Goal: Transaction & Acquisition: Download file/media

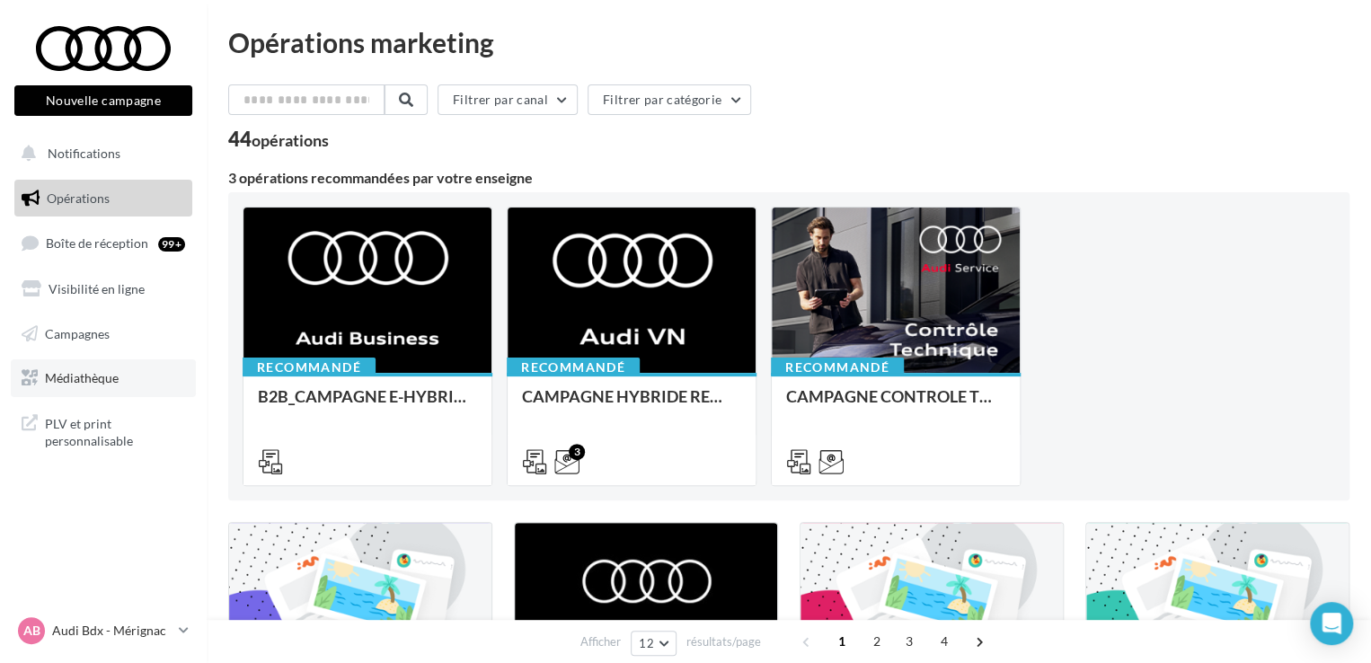
click at [119, 367] on link "Médiathèque" at bounding box center [103, 378] width 185 height 38
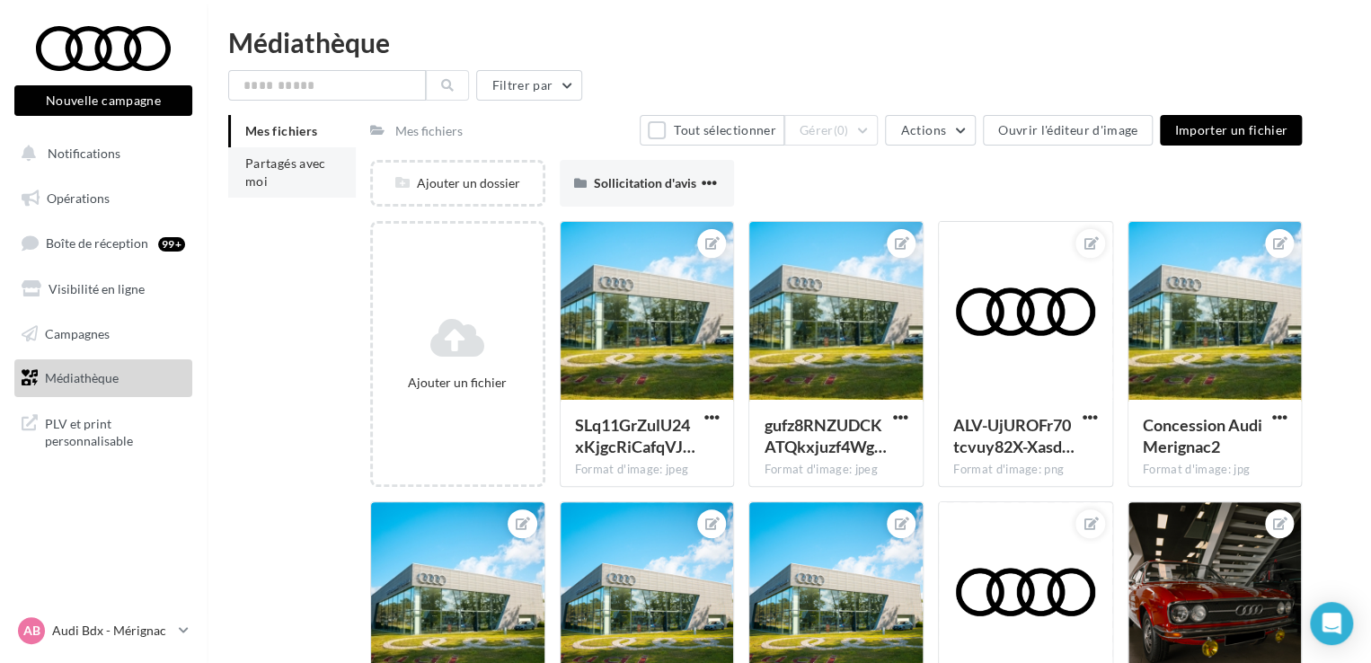
click at [269, 190] on li "Partagés avec moi" at bounding box center [292, 172] width 128 height 50
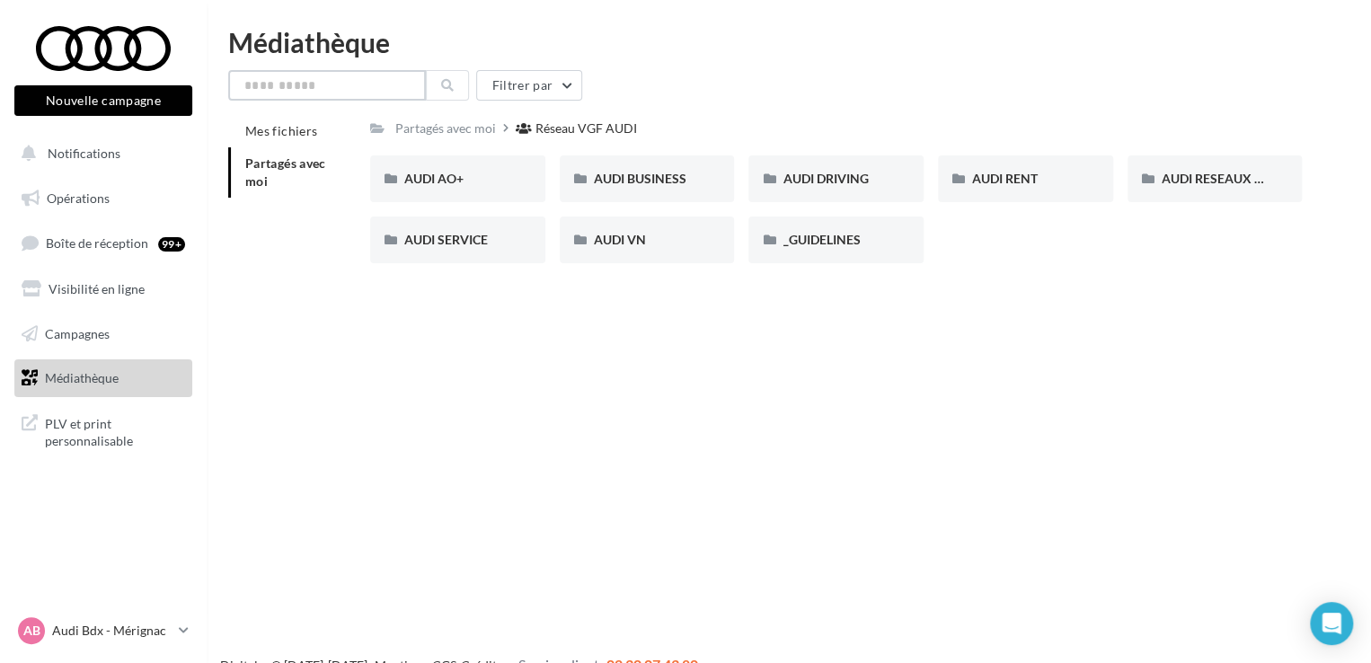
click at [311, 94] on input "text" at bounding box center [327, 85] width 198 height 31
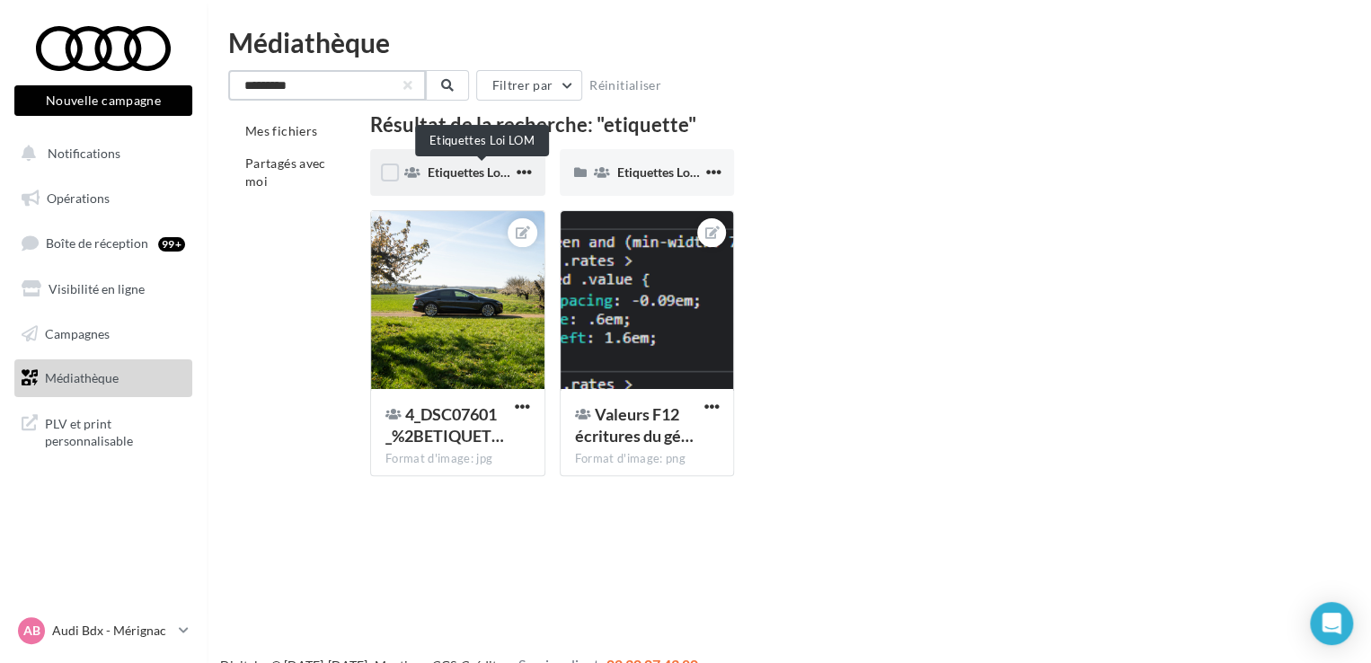
type input "*********"
click at [485, 175] on span "Etiquettes Loi LOM" at bounding box center [481, 171] width 106 height 15
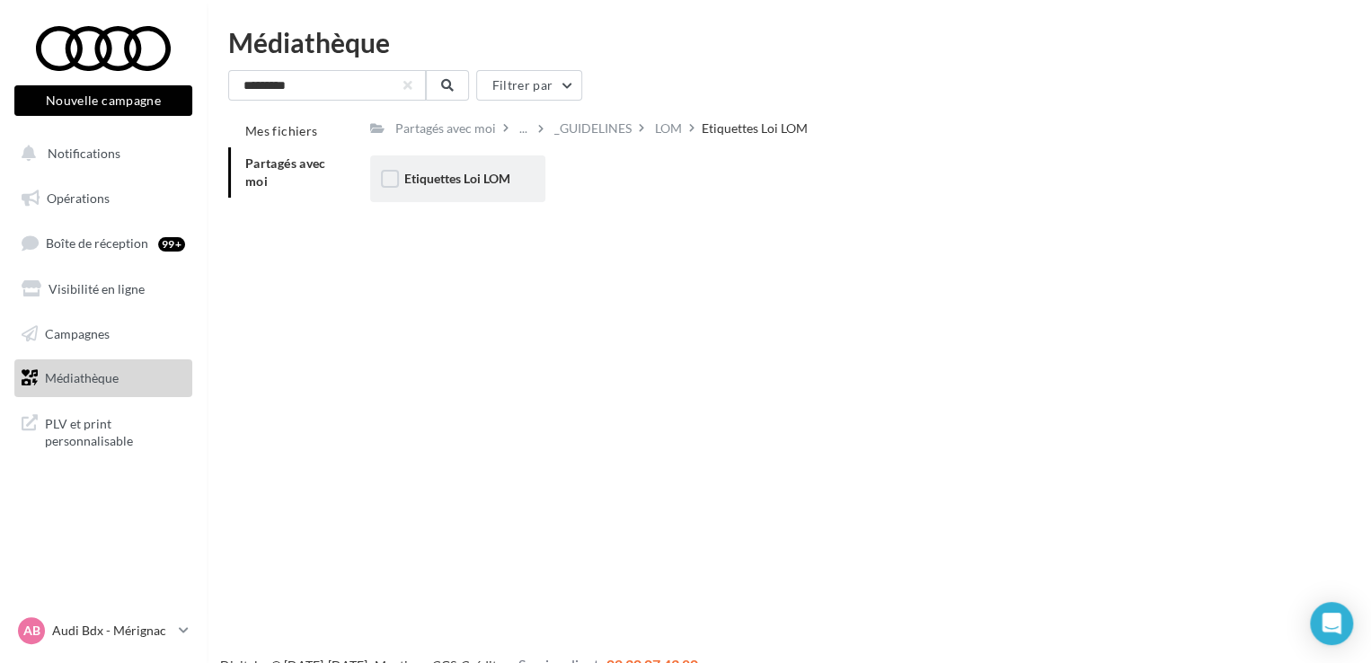
click at [506, 191] on div "Etiquettes Loi LOM" at bounding box center [457, 178] width 175 height 47
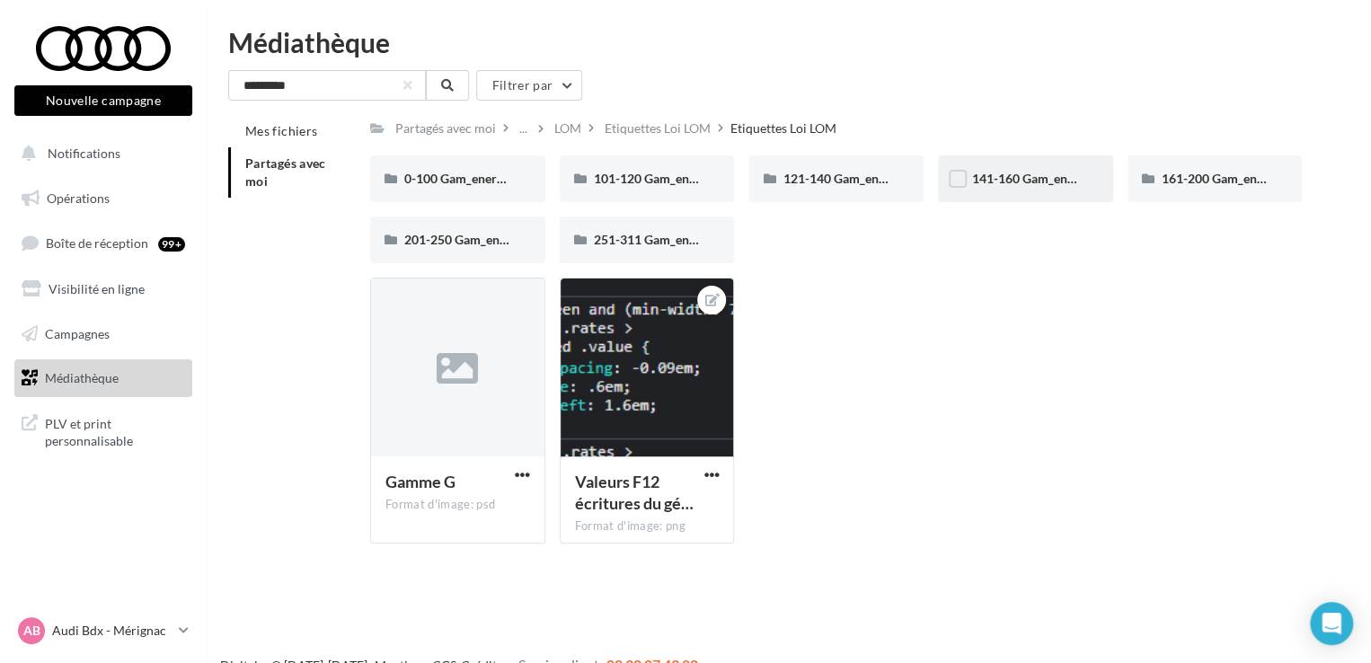
click at [994, 188] on div "141-160 Gam_energie_D-WHT_RVB_PNG_1080PX" at bounding box center [1025, 178] width 175 height 47
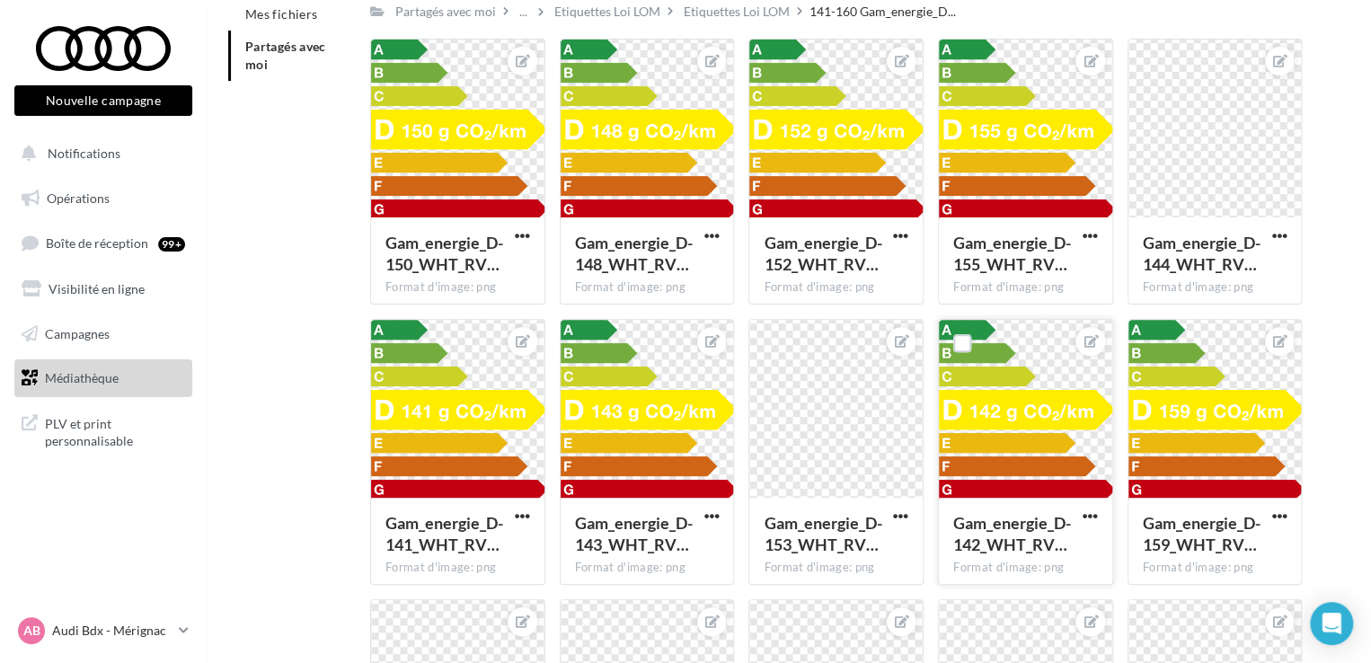
scroll to position [131, 0]
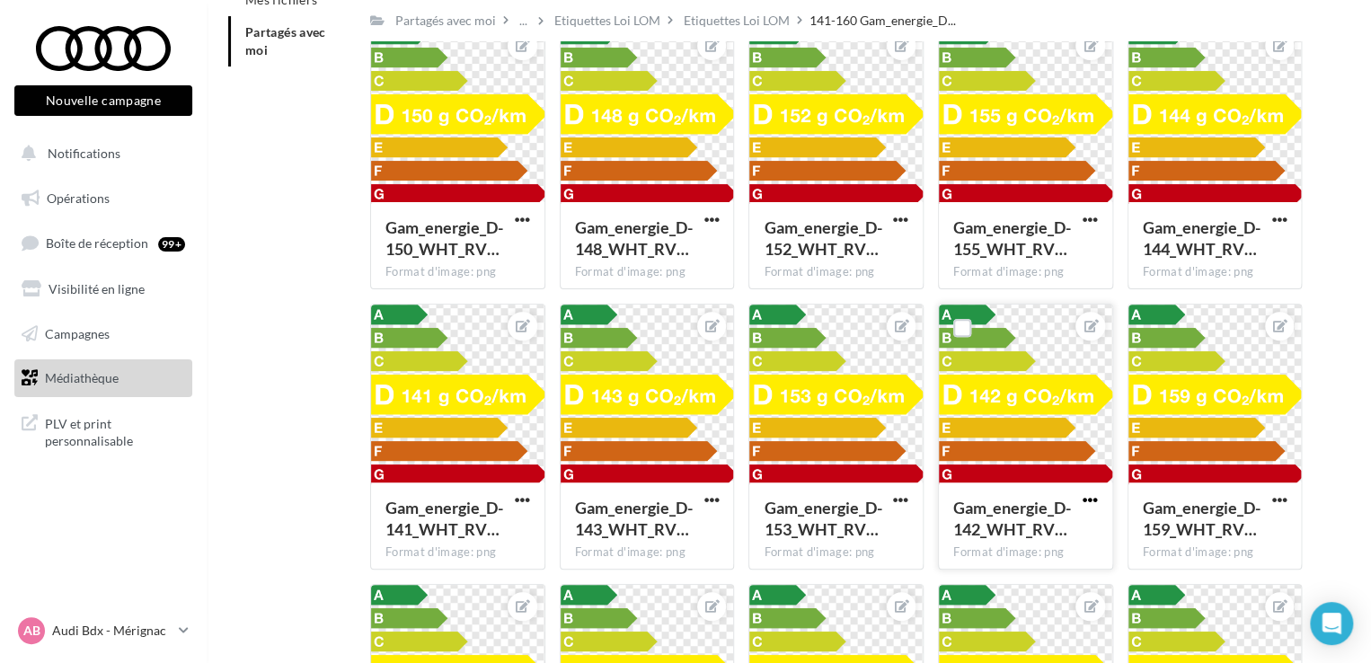
click at [1085, 497] on span "button" at bounding box center [1090, 499] width 15 height 15
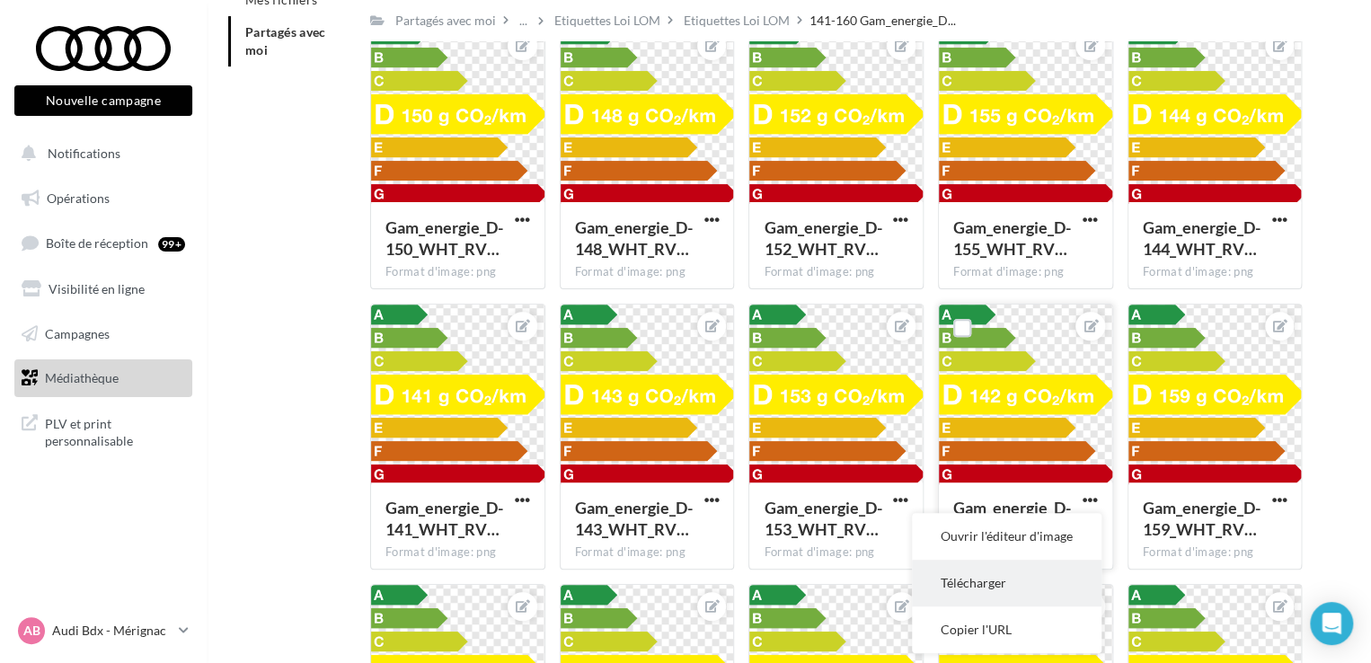
click at [1005, 570] on button "Télécharger" at bounding box center [1007, 583] width 190 height 47
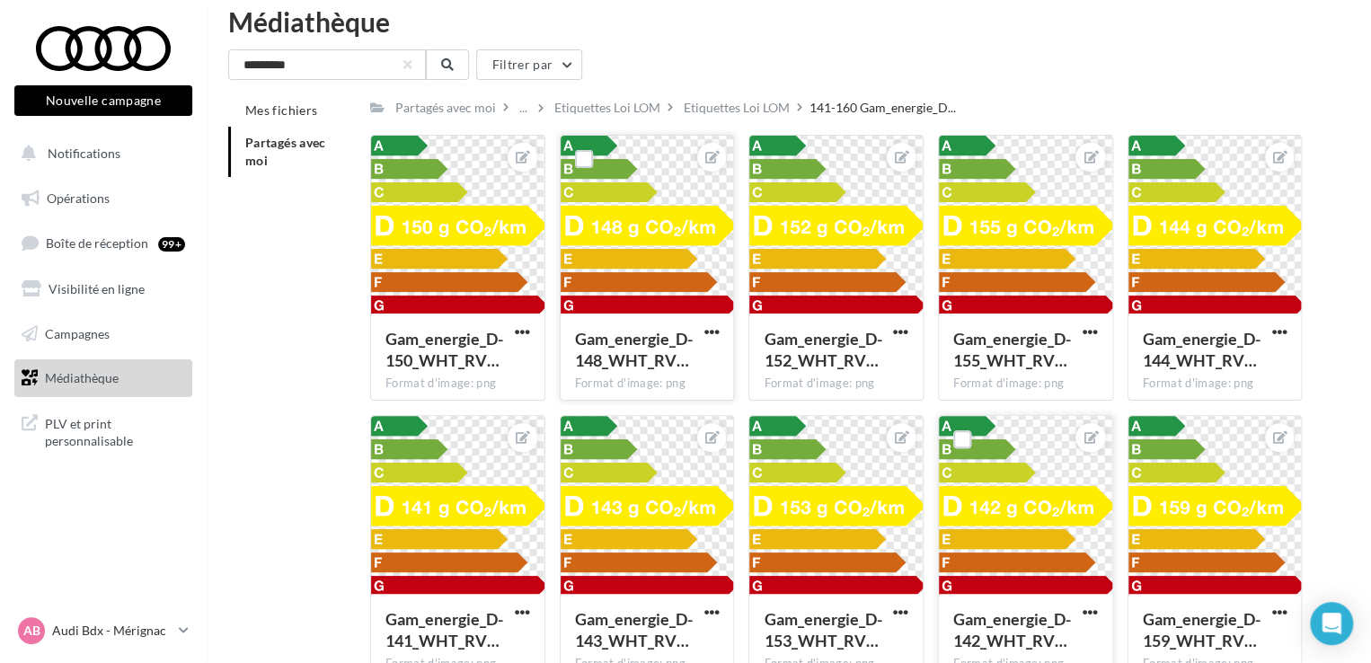
scroll to position [0, 0]
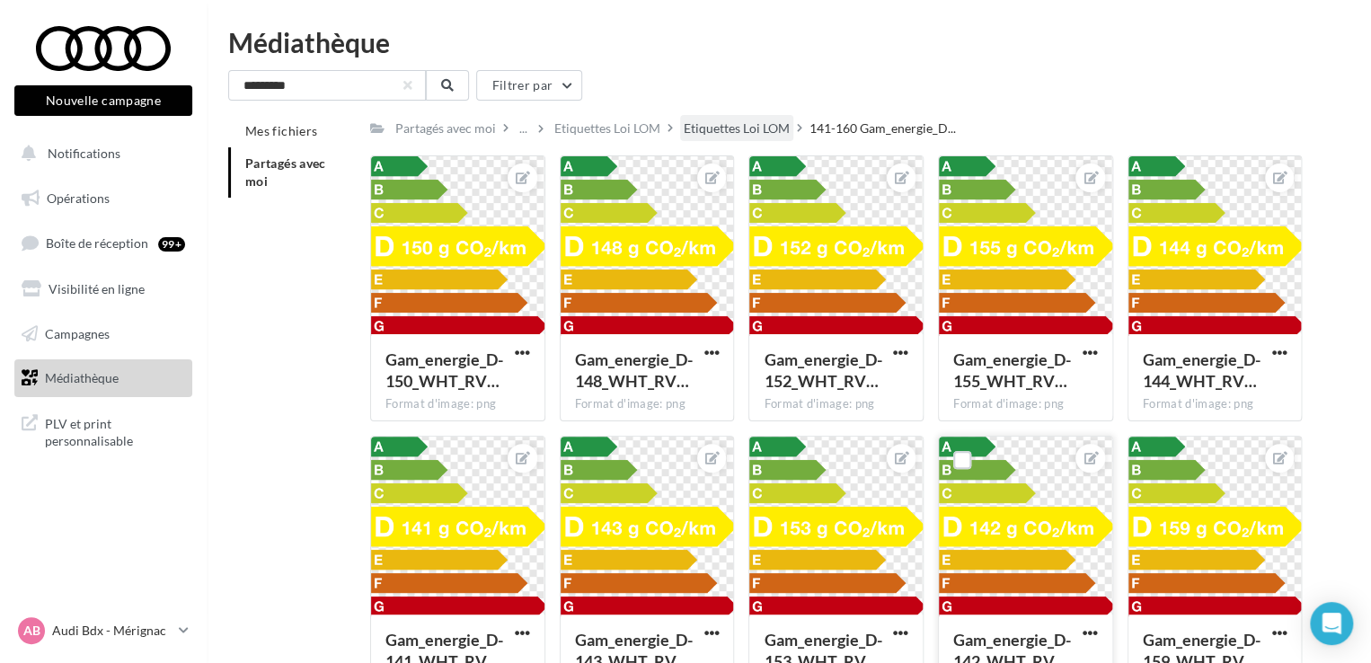
click at [749, 129] on div "Etiquettes Loi LOM" at bounding box center [737, 128] width 106 height 18
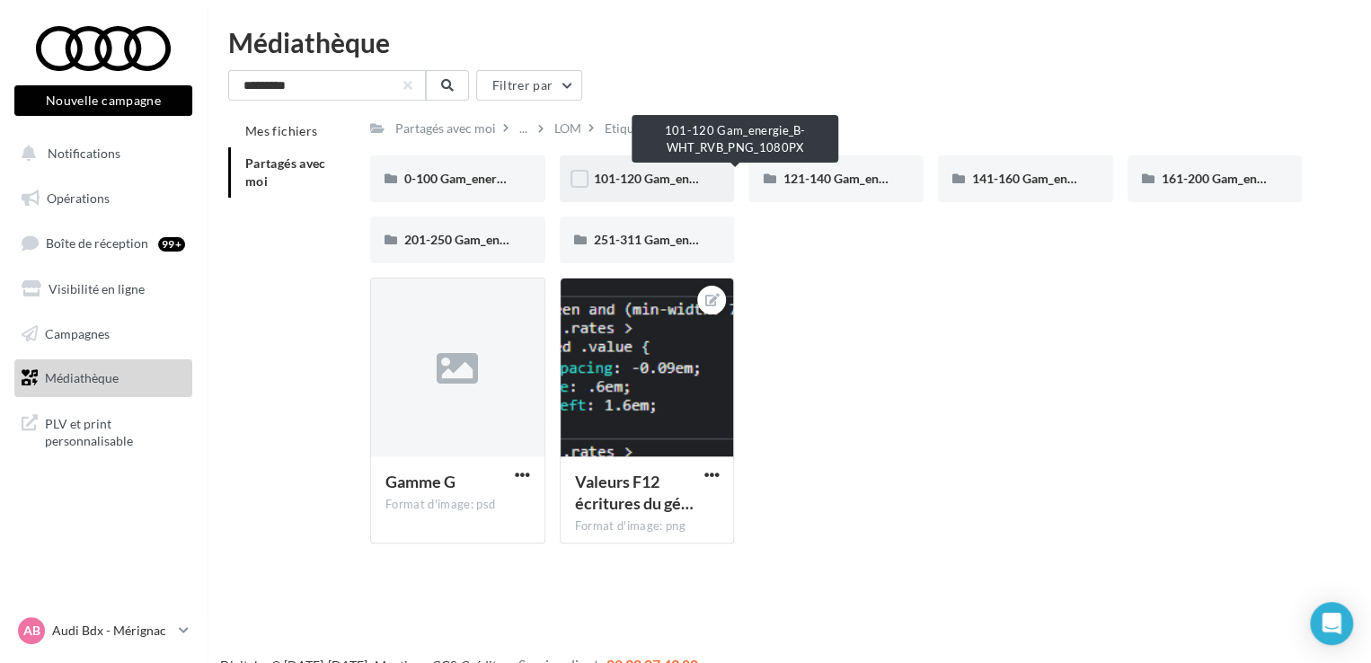
click at [647, 173] on span "101-120 Gam_energie_B-WHT_RVB_PNG_1080PX" at bounding box center [737, 178] width 286 height 15
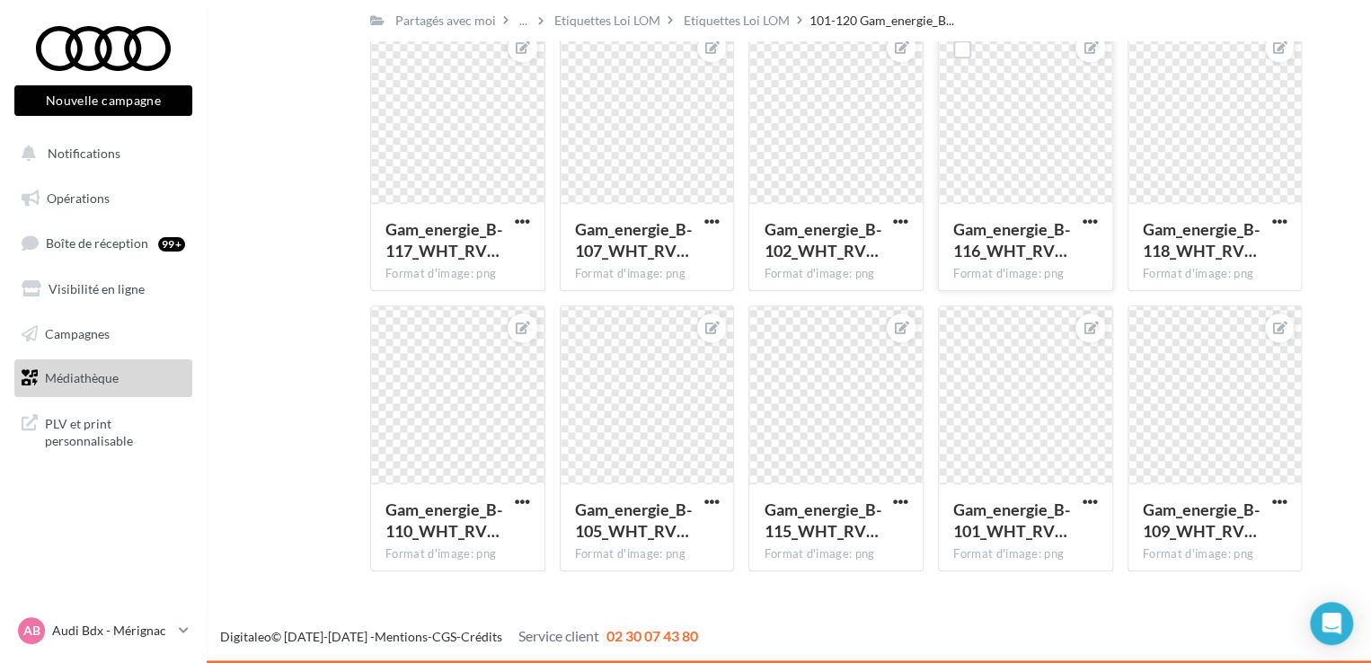
scroll to position [690, 0]
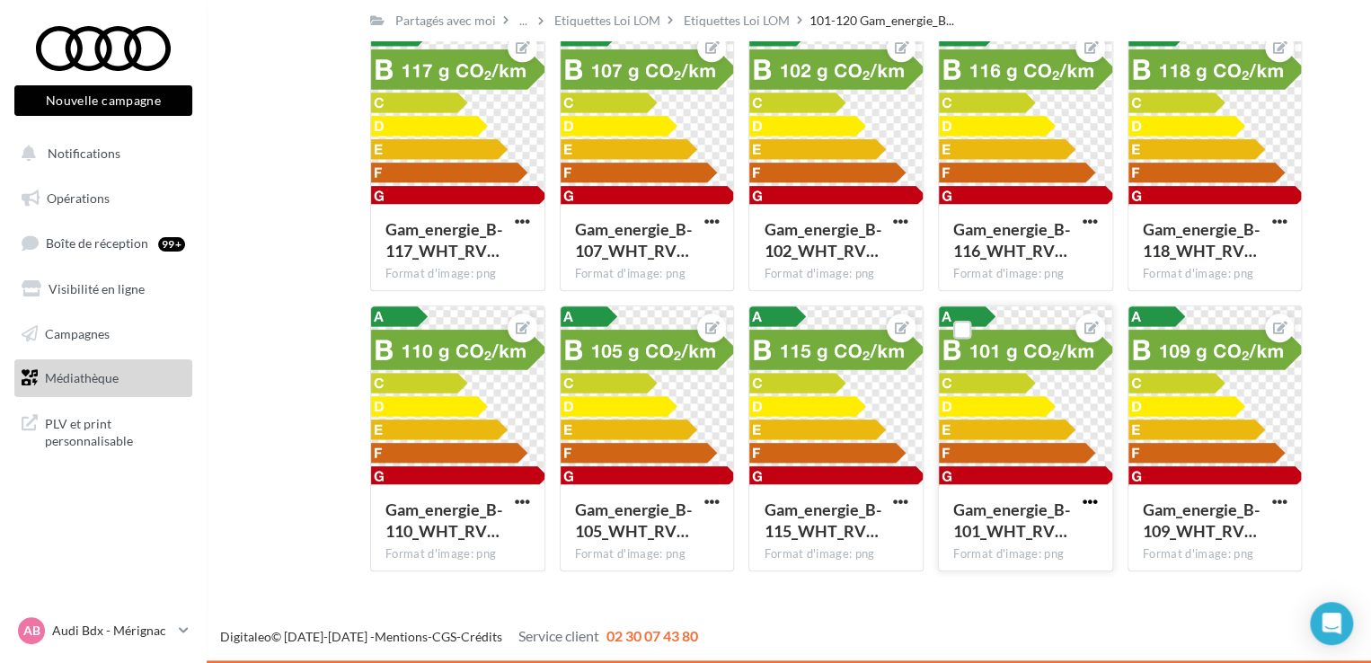
click at [1086, 501] on span "button" at bounding box center [1090, 501] width 15 height 15
click at [1019, 578] on button "Télécharger" at bounding box center [1007, 584] width 190 height 47
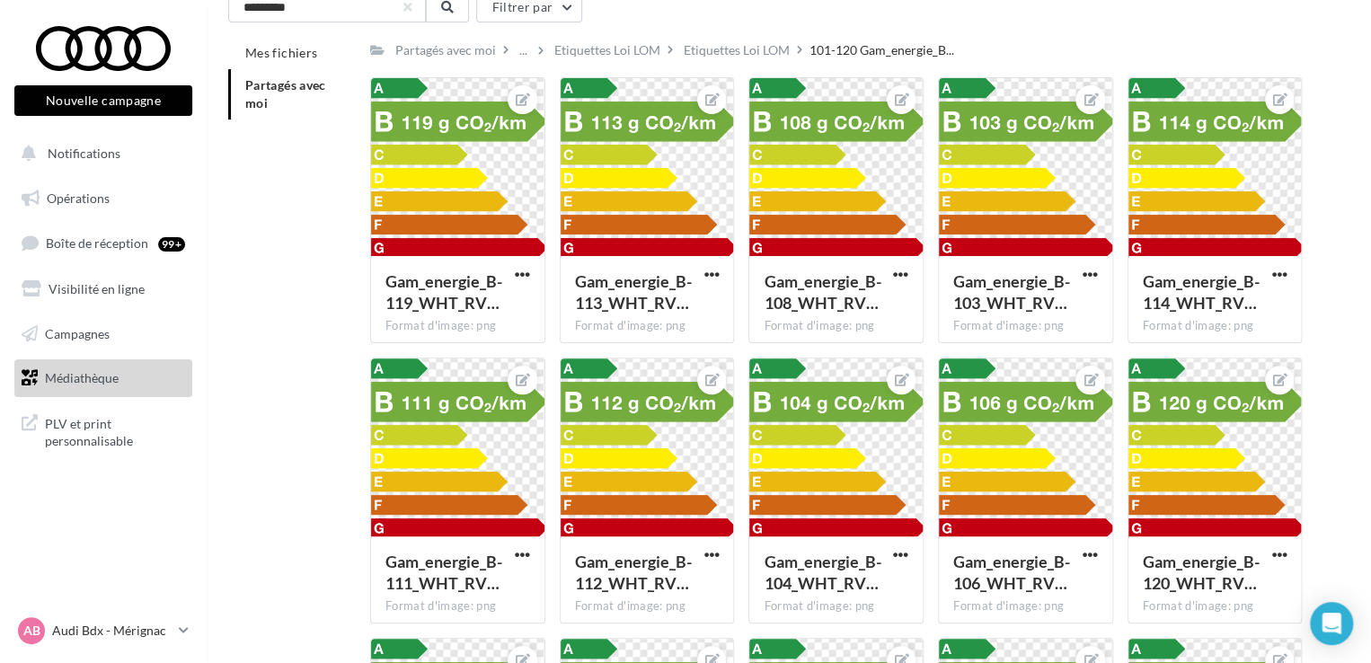
scroll to position [0, 0]
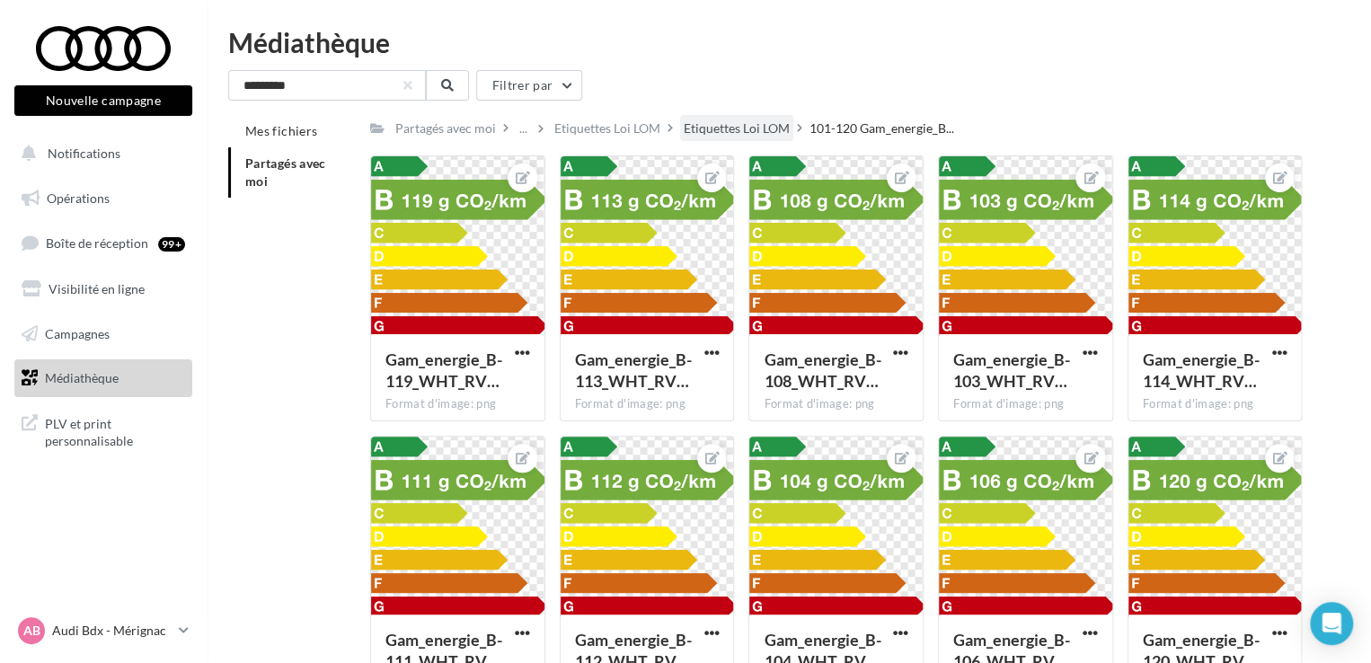
click at [722, 125] on div "Etiquettes Loi LOM" at bounding box center [737, 128] width 106 height 18
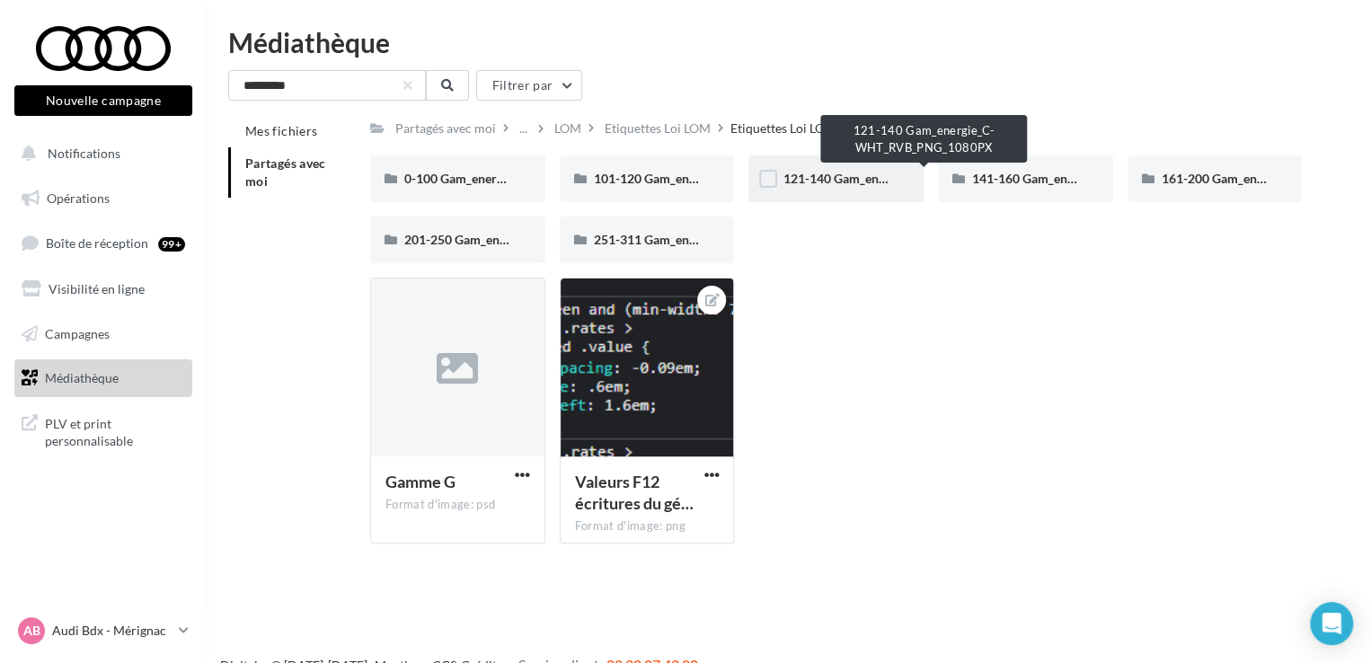
click at [852, 181] on span "121-140 Gam_energie_C-WHT_RVB_PNG_1080PX" at bounding box center [924, 178] width 285 height 15
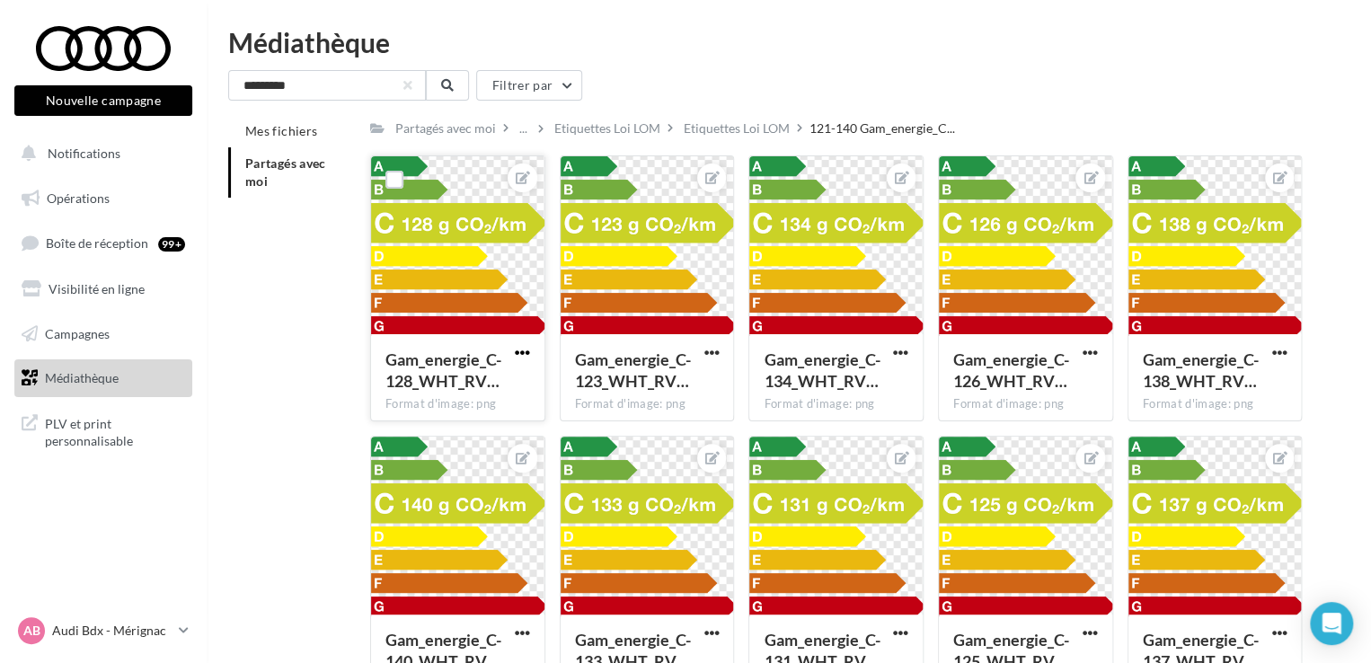
click at [526, 348] on span "button" at bounding box center [522, 352] width 15 height 15
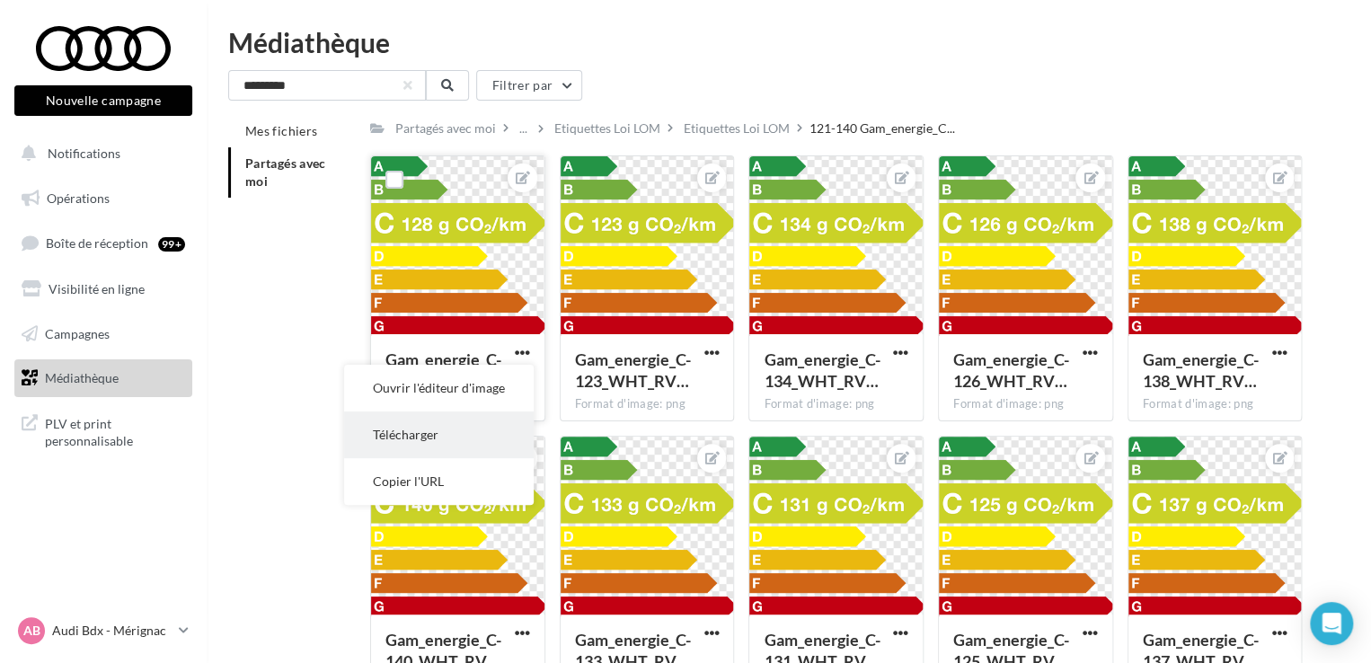
click at [471, 426] on button "Télécharger" at bounding box center [439, 434] width 190 height 47
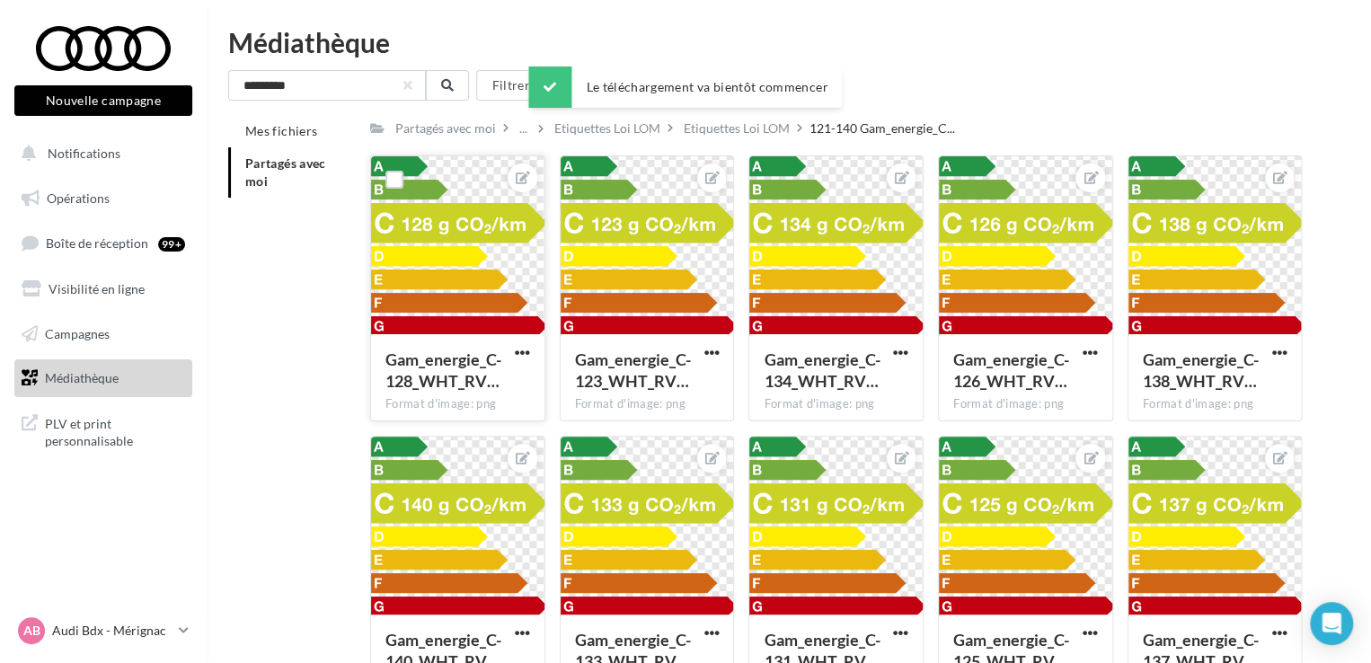
click at [1209, 84] on div "********* Filtrer par" at bounding box center [788, 85] width 1121 height 31
click at [736, 140] on div "Etiquettes Loi LOM" at bounding box center [736, 128] width 113 height 26
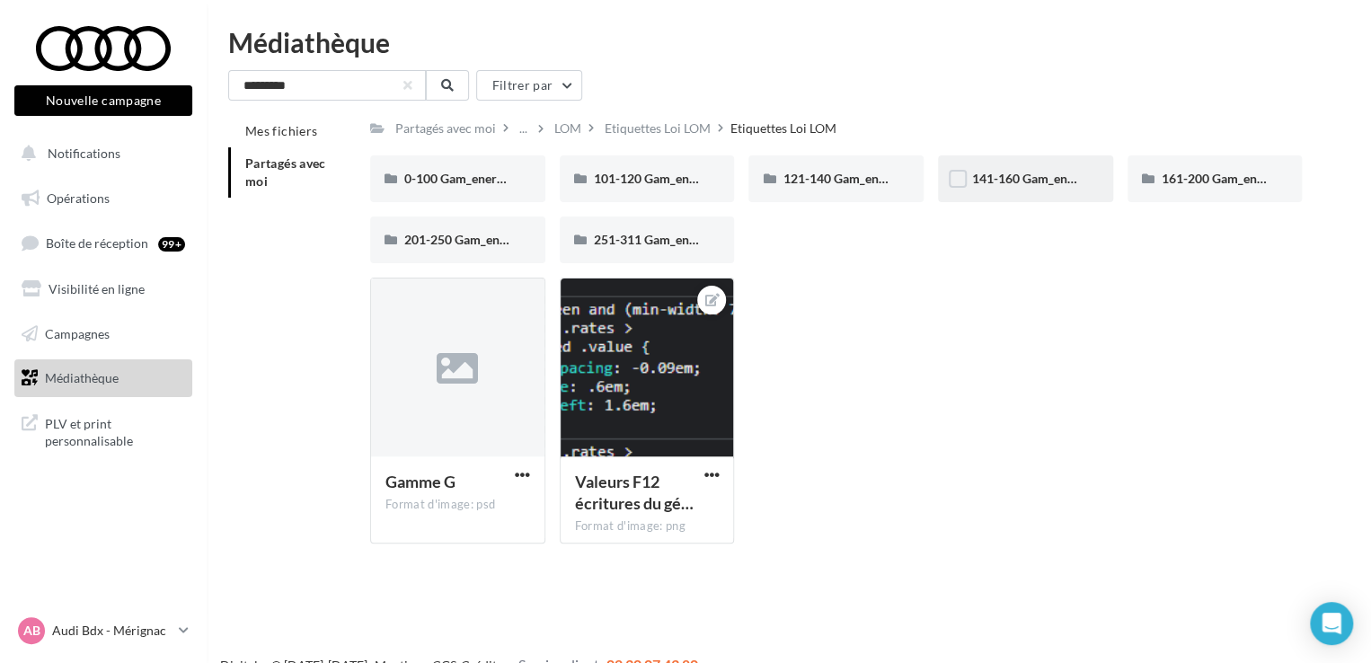
click at [1046, 192] on div "141-160 Gam_energie_D-WHT_RVB_PNG_1080PX" at bounding box center [1025, 178] width 175 height 47
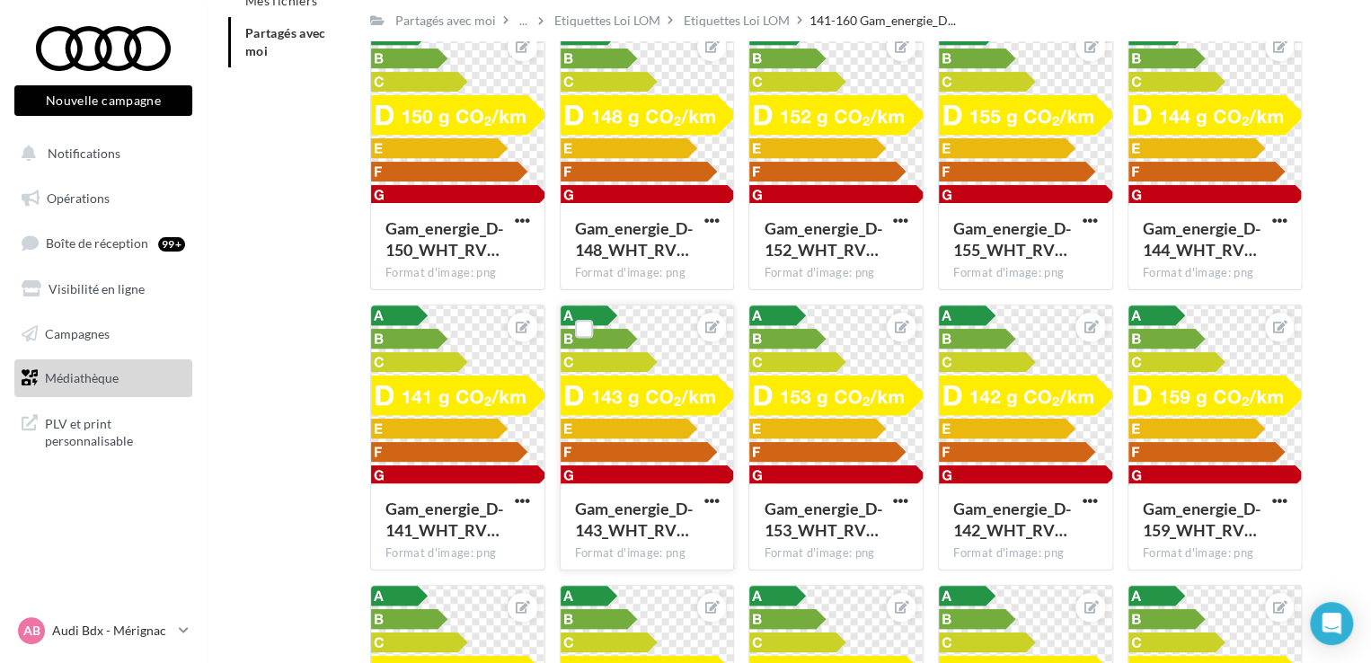
scroll to position [131, 0]
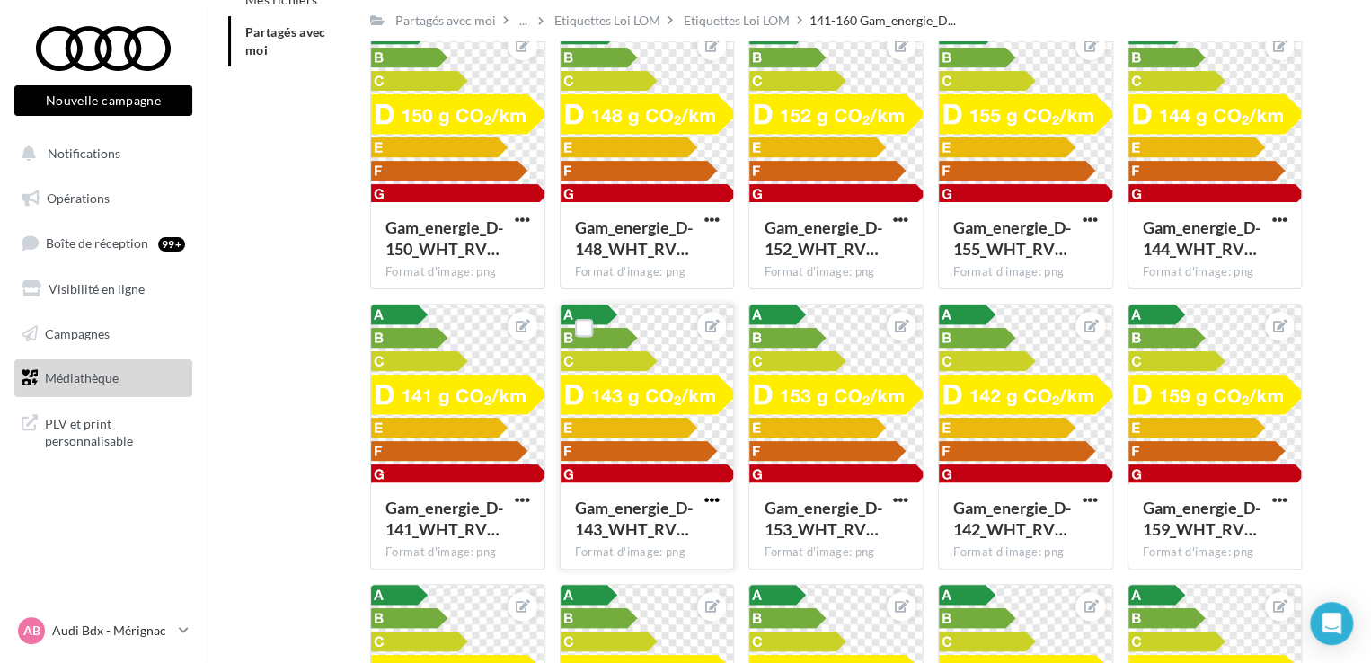
click at [711, 504] on span "button" at bounding box center [710, 499] width 15 height 15
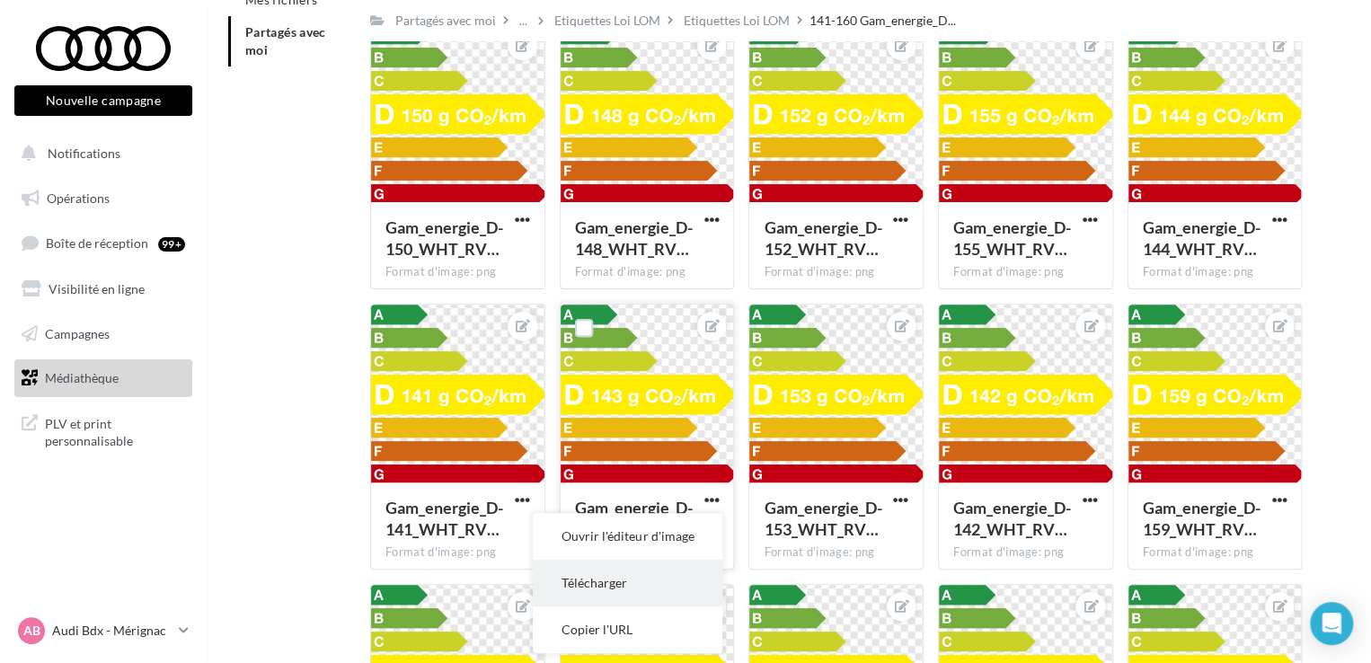
click at [632, 570] on button "Télécharger" at bounding box center [628, 583] width 190 height 47
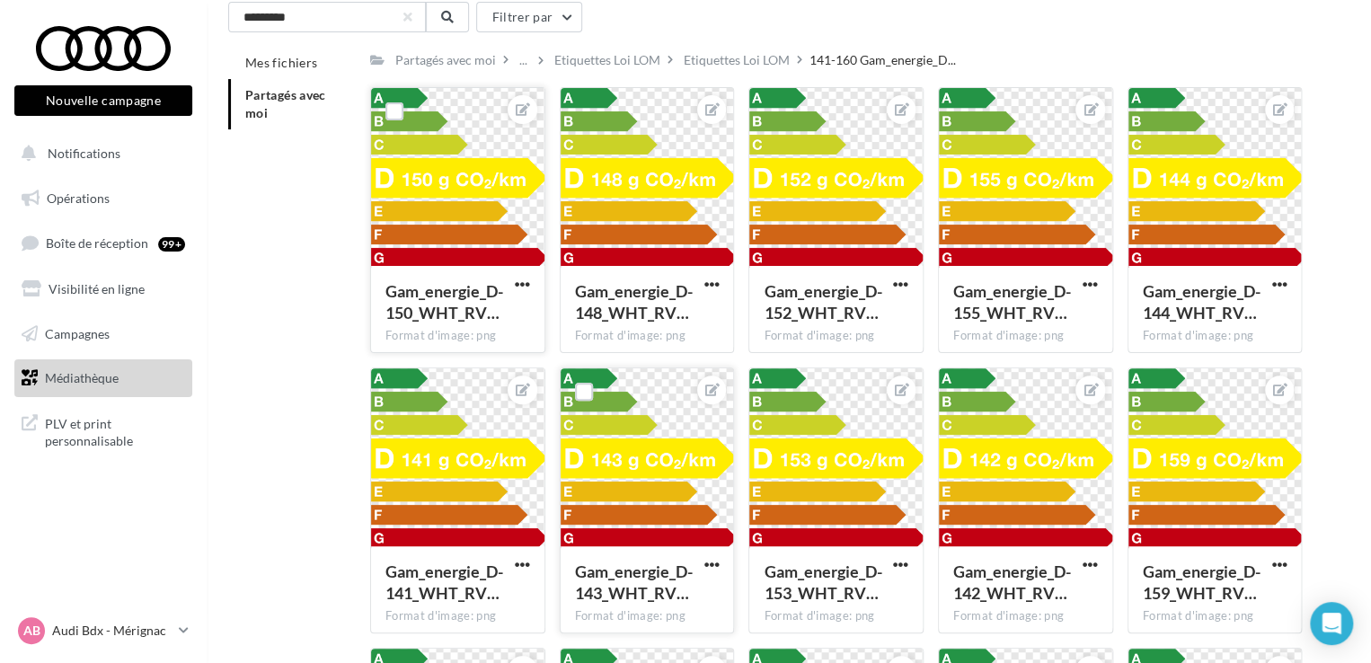
scroll to position [0, 0]
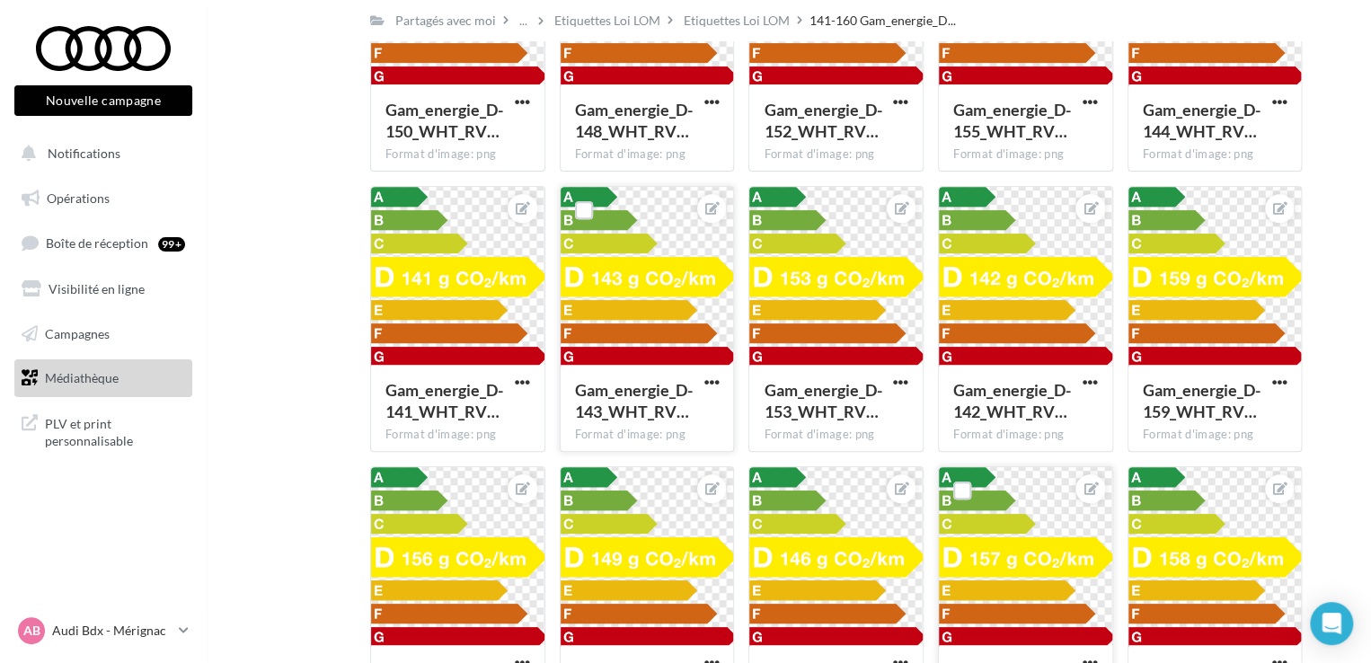
scroll to position [359, 0]
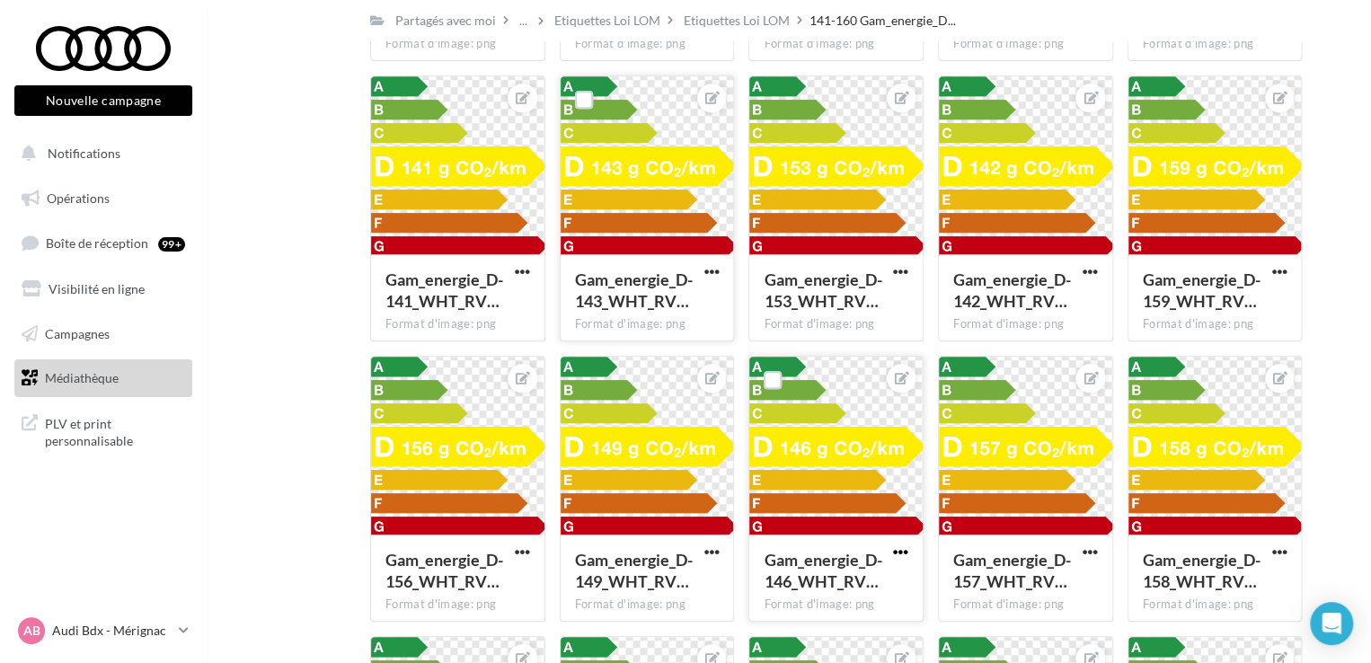
click at [898, 544] on span "button" at bounding box center [900, 551] width 15 height 15
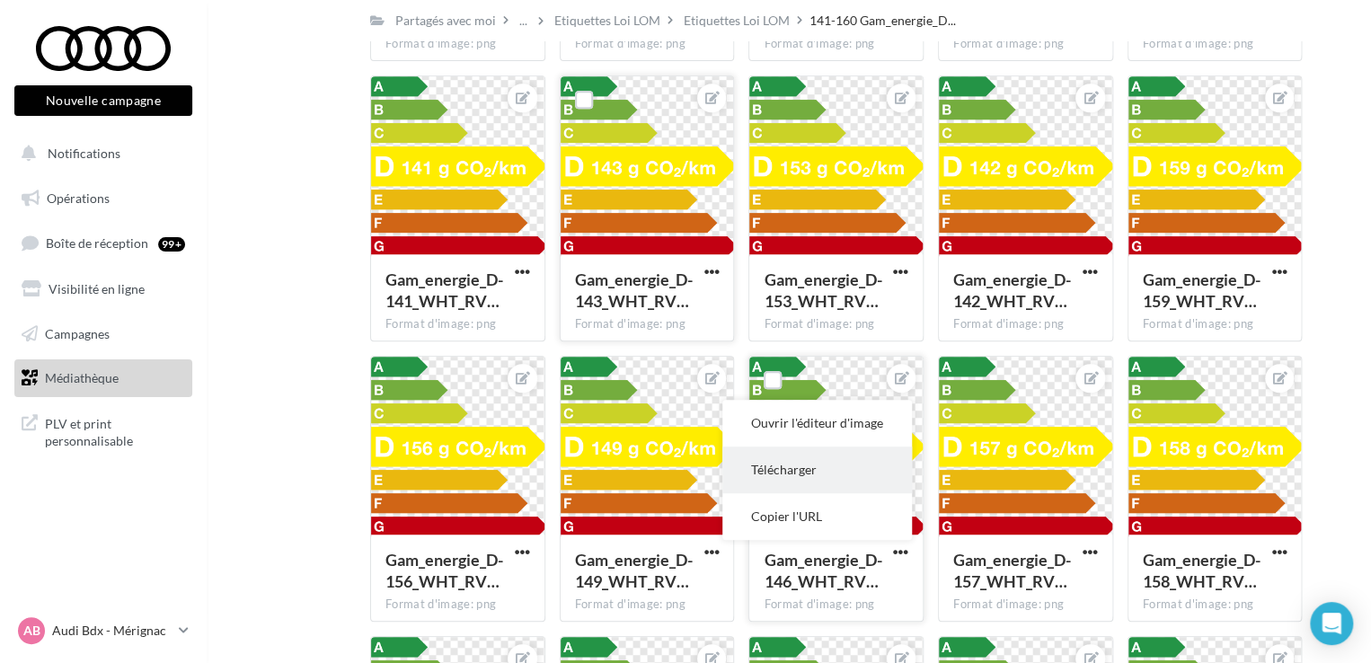
click at [816, 472] on button "Télécharger" at bounding box center [817, 469] width 190 height 47
